Goal: Task Accomplishment & Management: Manage account settings

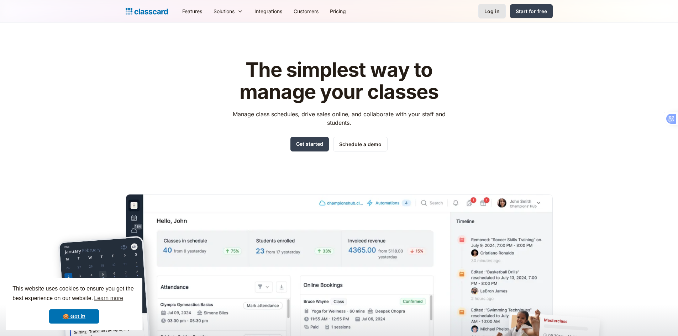
click at [485, 6] on link "Log in" at bounding box center [492, 11] width 27 height 15
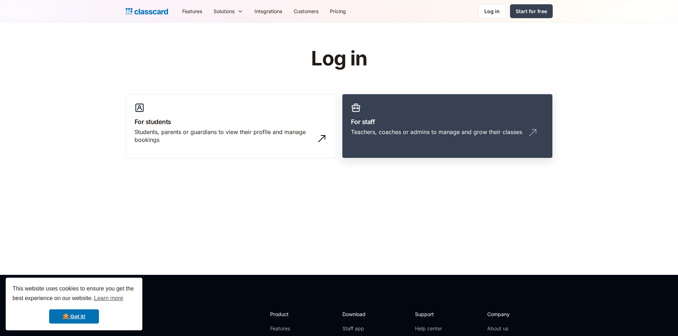
drag, startPoint x: 0, startPoint y: 0, endPoint x: 418, endPoint y: 111, distance: 432.9
click at [419, 111] on link "For staff Teachers, coaches or admins to manage and grow their classes" at bounding box center [447, 126] width 211 height 65
click at [472, 106] on link "For staff Teachers, coaches or admins to manage and grow their classes" at bounding box center [447, 126] width 211 height 65
